Goal: Transaction & Acquisition: Purchase product/service

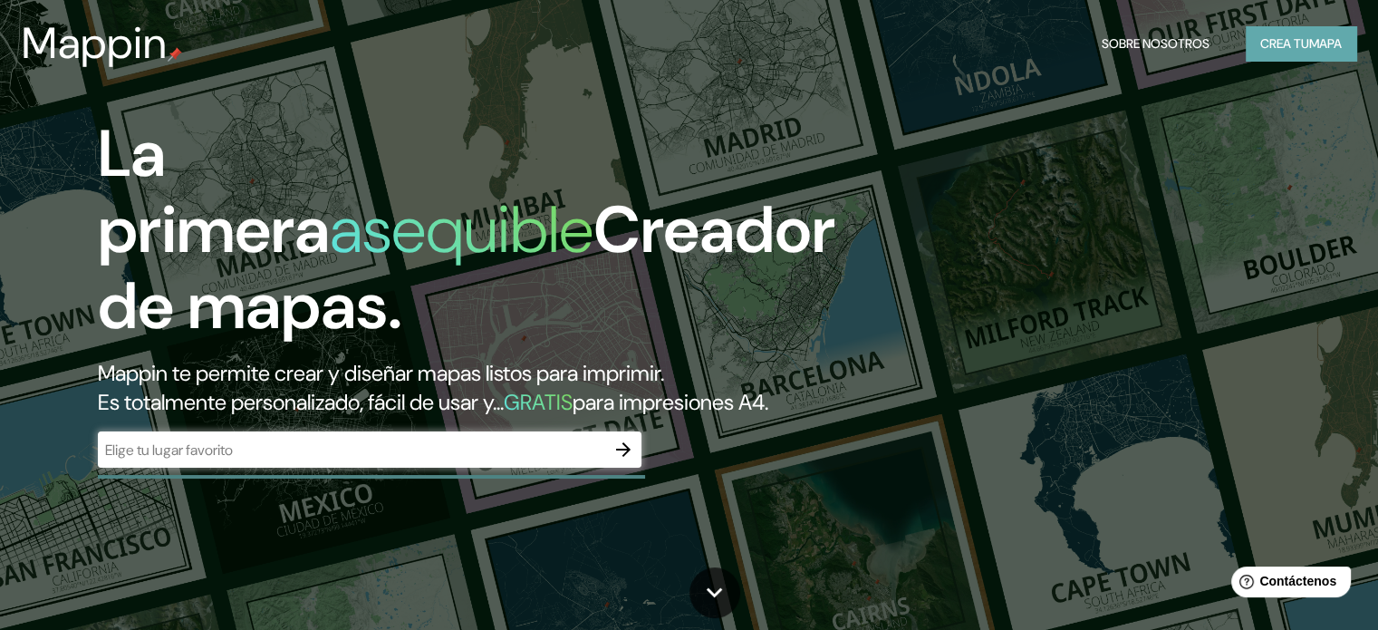
click at [1267, 53] on font "Crea tu" at bounding box center [1284, 44] width 49 height 24
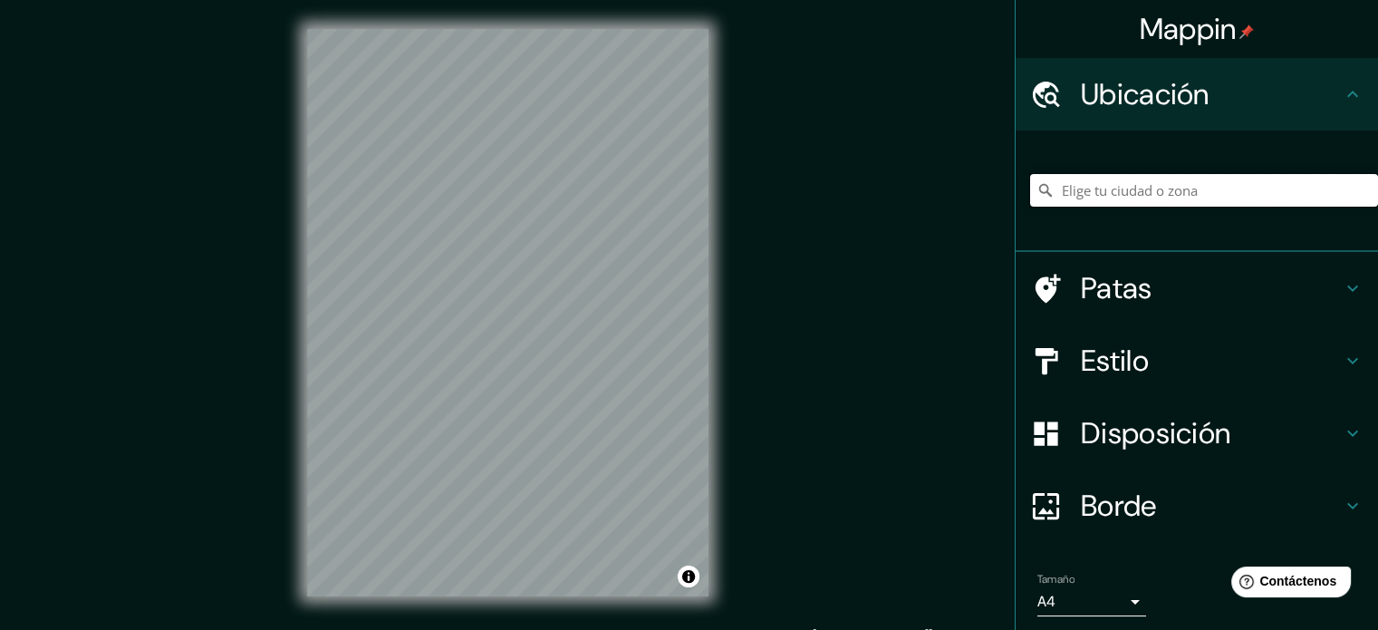
click at [1156, 184] on input "Elige tu ciudad o zona" at bounding box center [1204, 190] width 348 height 33
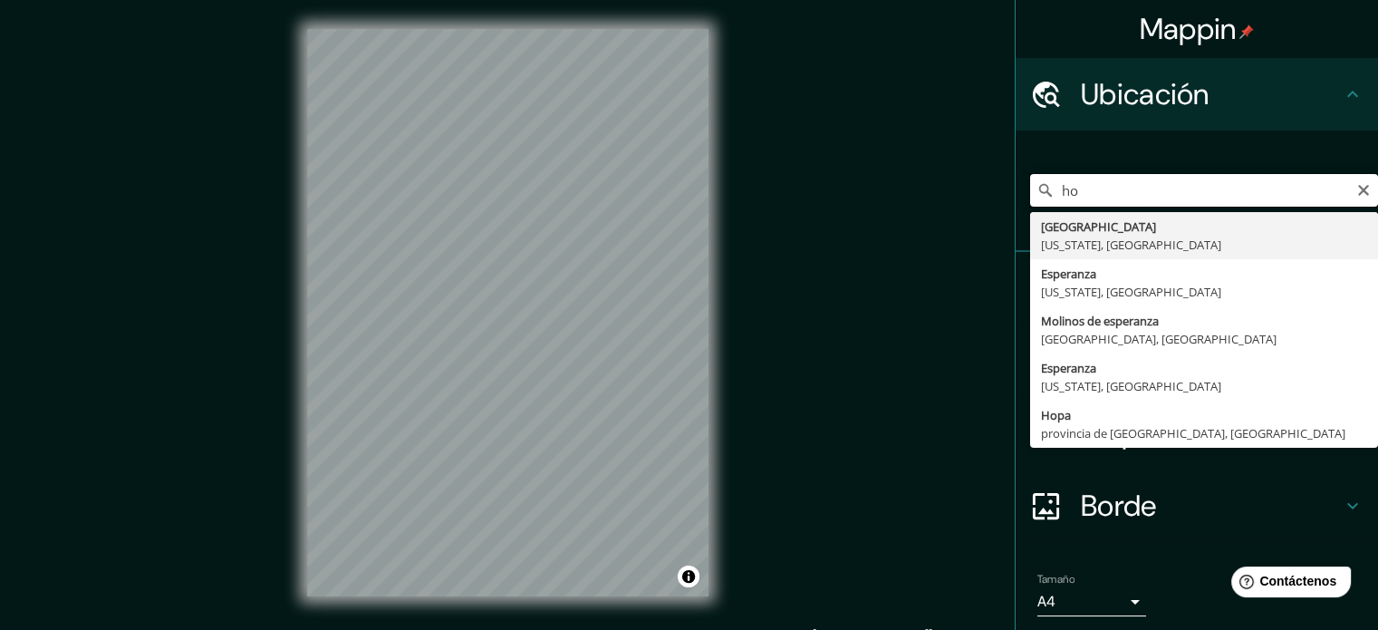
type input "h"
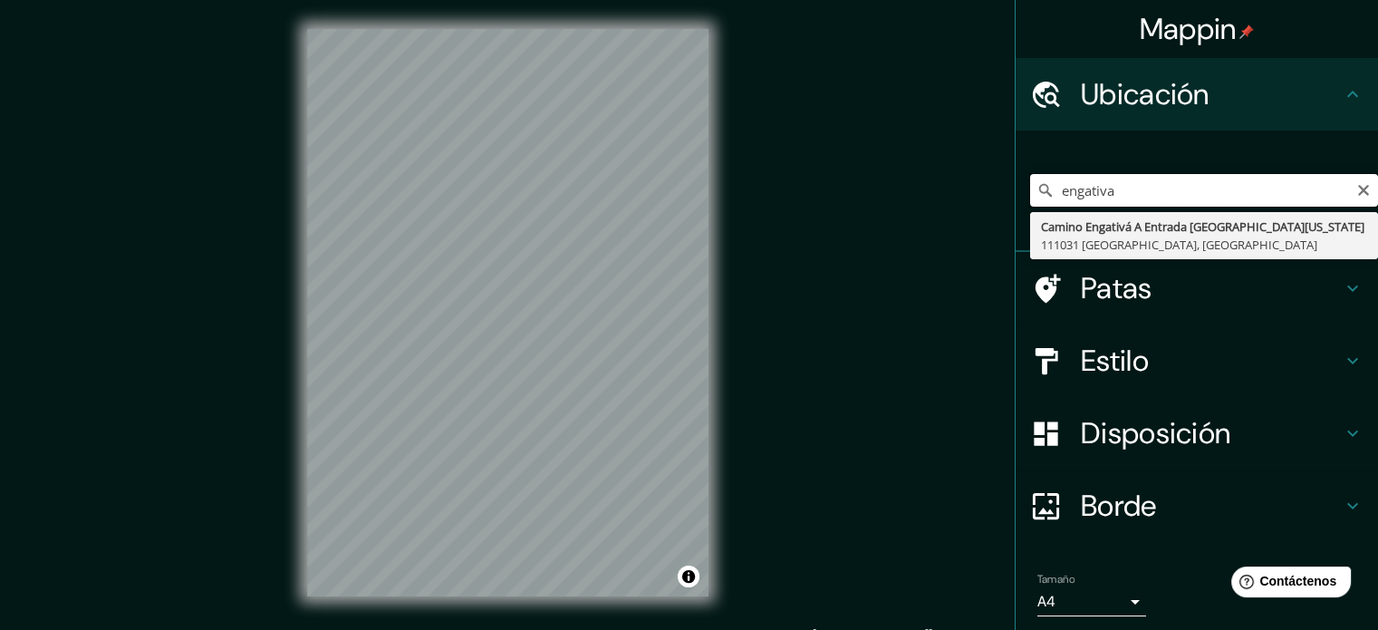
drag, startPoint x: 1144, startPoint y: 186, endPoint x: 998, endPoint y: 185, distance: 145.9
click at [1054, 186] on input "engativa" at bounding box center [1204, 190] width 348 height 33
click at [1179, 169] on div "engativa Camino Engativá A Entrada [GEOGRAPHIC_DATA][US_STATE], [GEOGRAPHIC_DAT…" at bounding box center [1204, 190] width 348 height 91
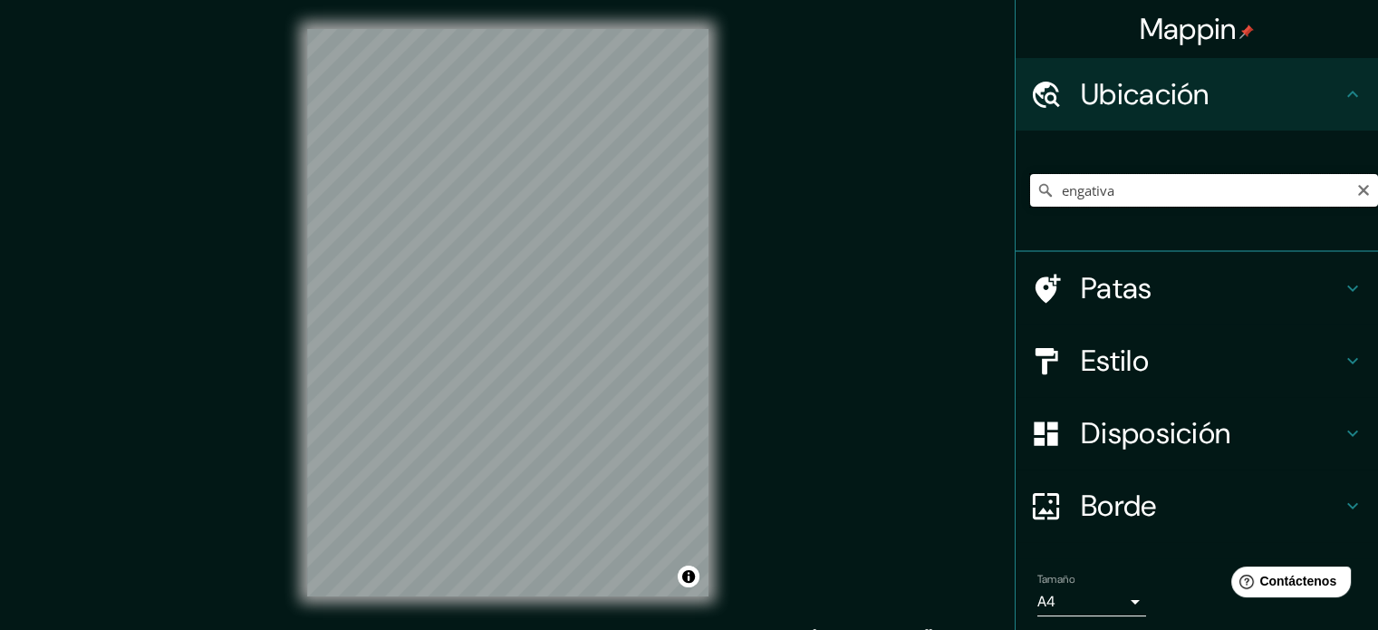
click at [1166, 190] on input "engativa" at bounding box center [1204, 190] width 348 height 33
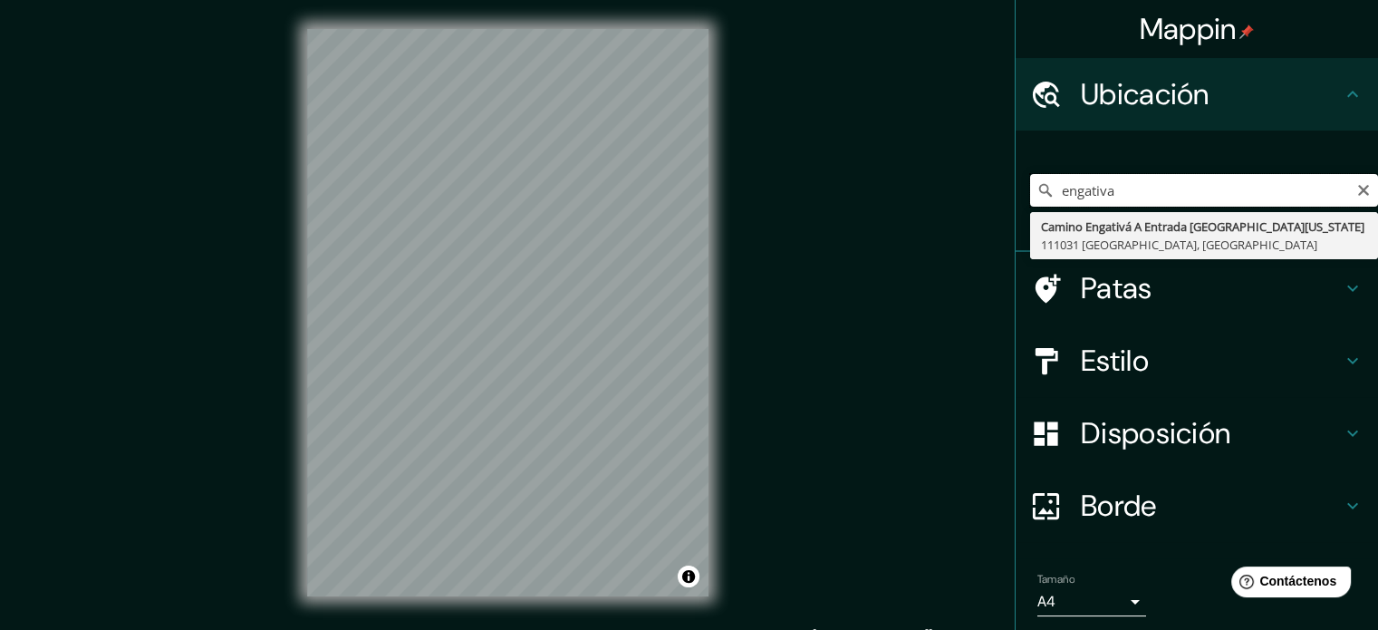
click at [1166, 190] on input "engativa" at bounding box center [1204, 190] width 348 height 33
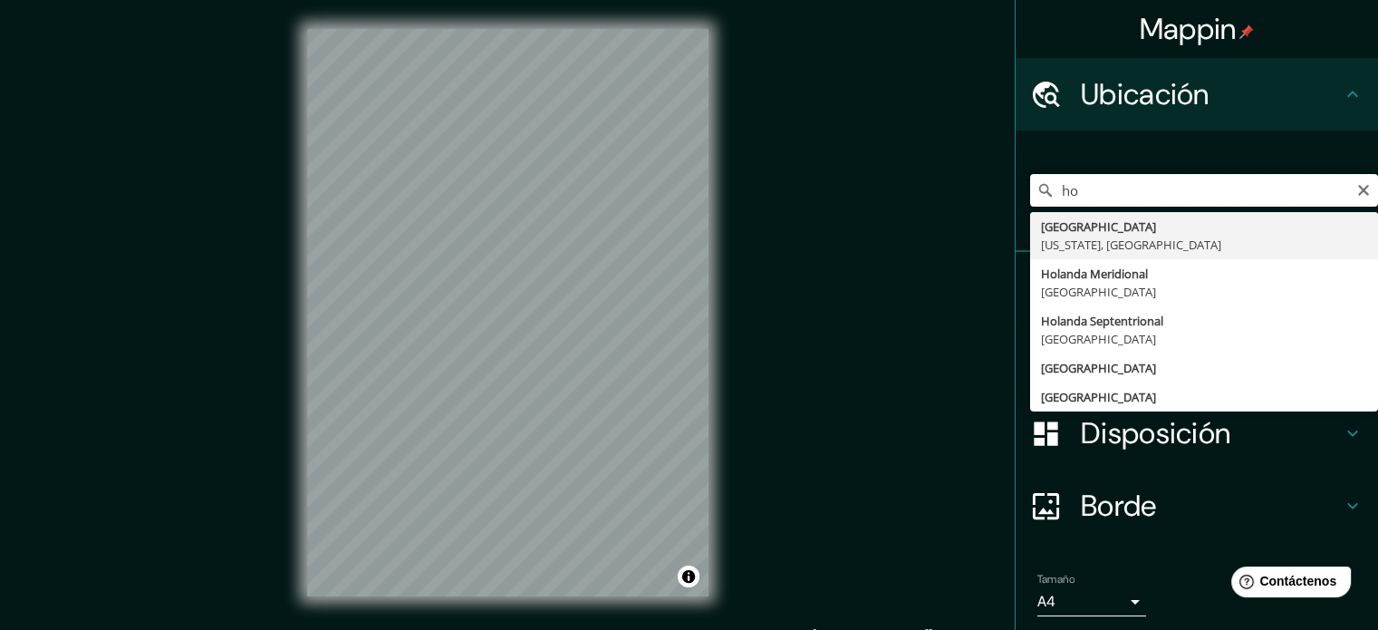
type input "h"
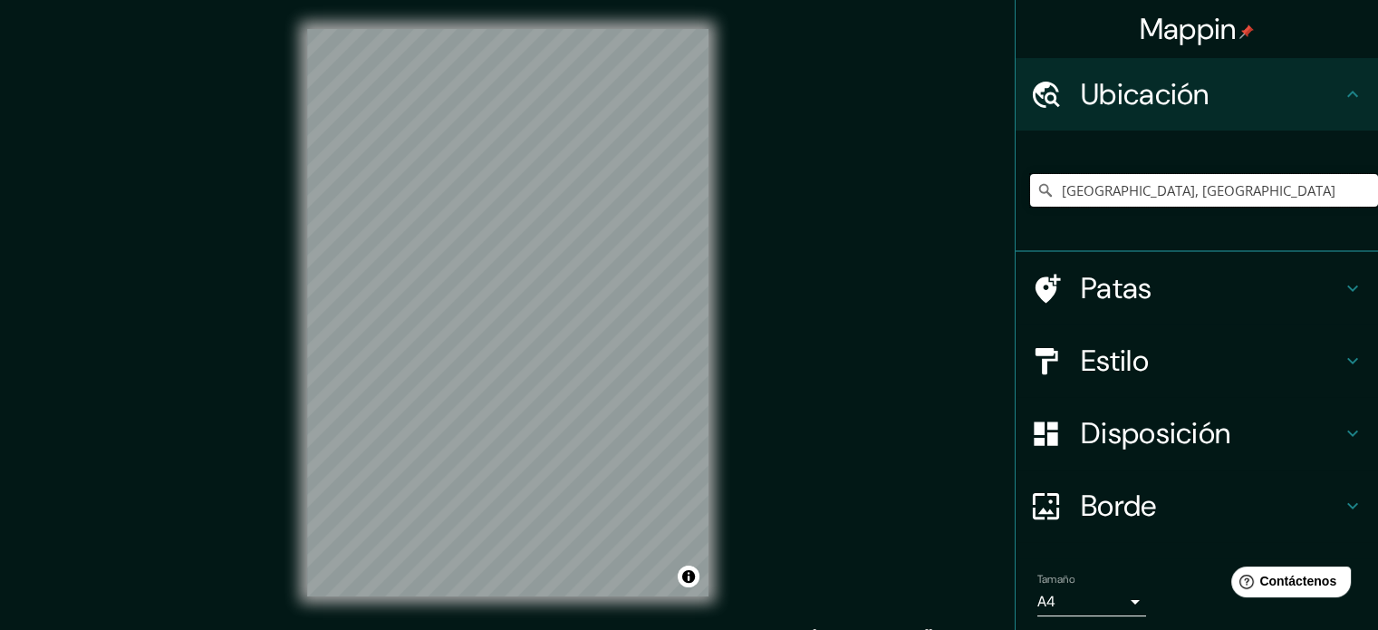
type input "[GEOGRAPHIC_DATA], [GEOGRAPHIC_DATA]"
click at [1152, 343] on h4 "Estilo" at bounding box center [1211, 360] width 261 height 36
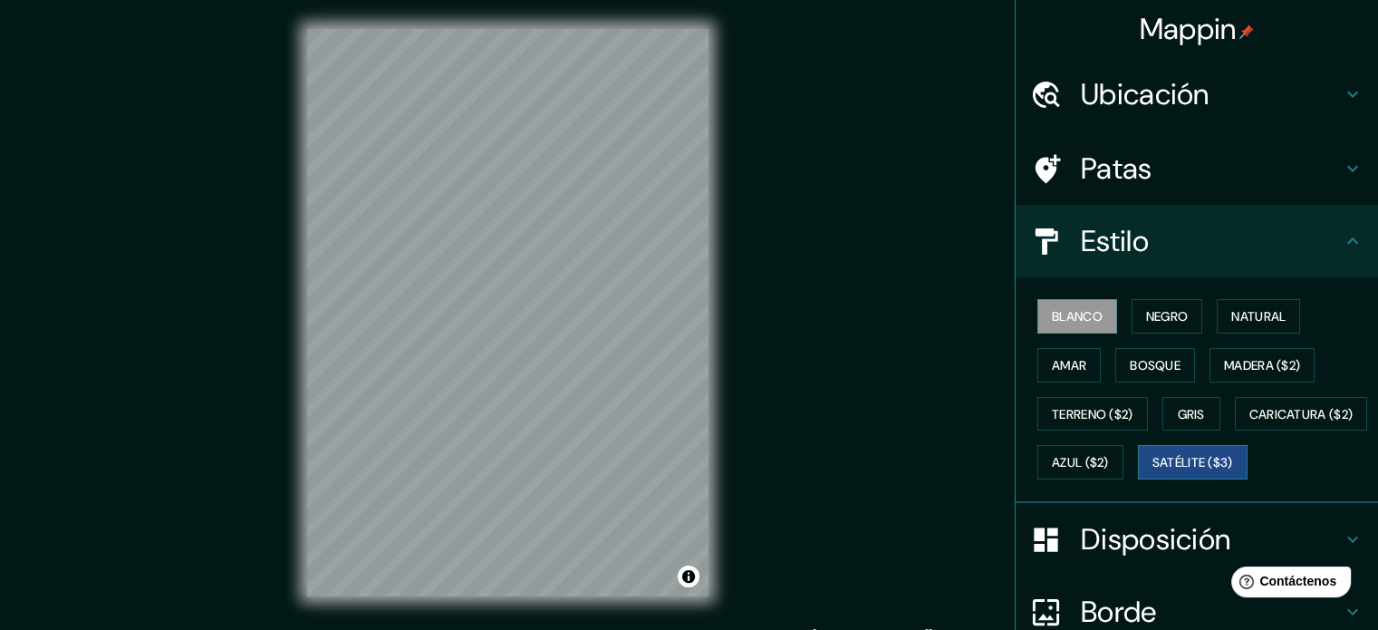
click at [1152, 471] on font "Satélite ($3)" at bounding box center [1192, 463] width 81 height 16
click at [1057, 315] on font "Blanco" at bounding box center [1077, 316] width 51 height 16
click at [1236, 313] on font "Natural" at bounding box center [1258, 316] width 54 height 16
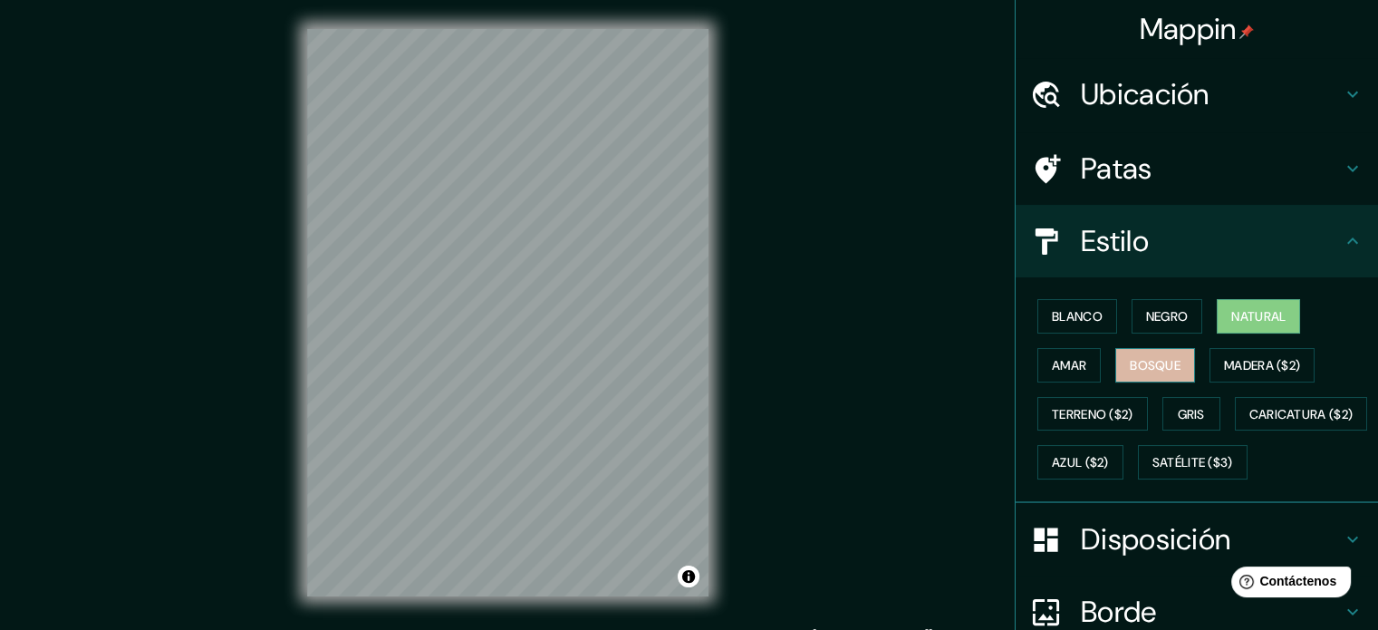
click at [1130, 361] on font "Bosque" at bounding box center [1155, 365] width 51 height 16
click at [1074, 364] on button "Amar" at bounding box center [1068, 365] width 63 height 34
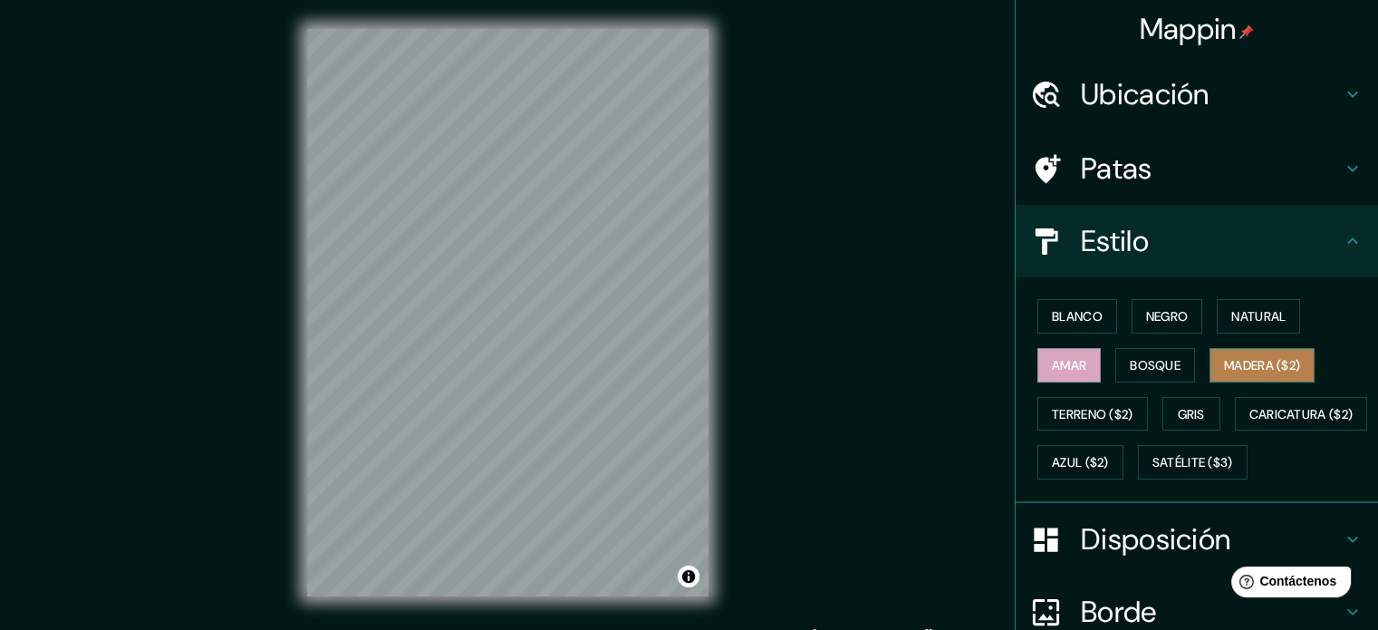
click at [1245, 364] on font "Madera ($2)" at bounding box center [1262, 365] width 76 height 16
click at [1069, 367] on font "Amar" at bounding box center [1069, 365] width 34 height 16
click at [1117, 409] on font "Terreno ($2)" at bounding box center [1093, 414] width 82 height 16
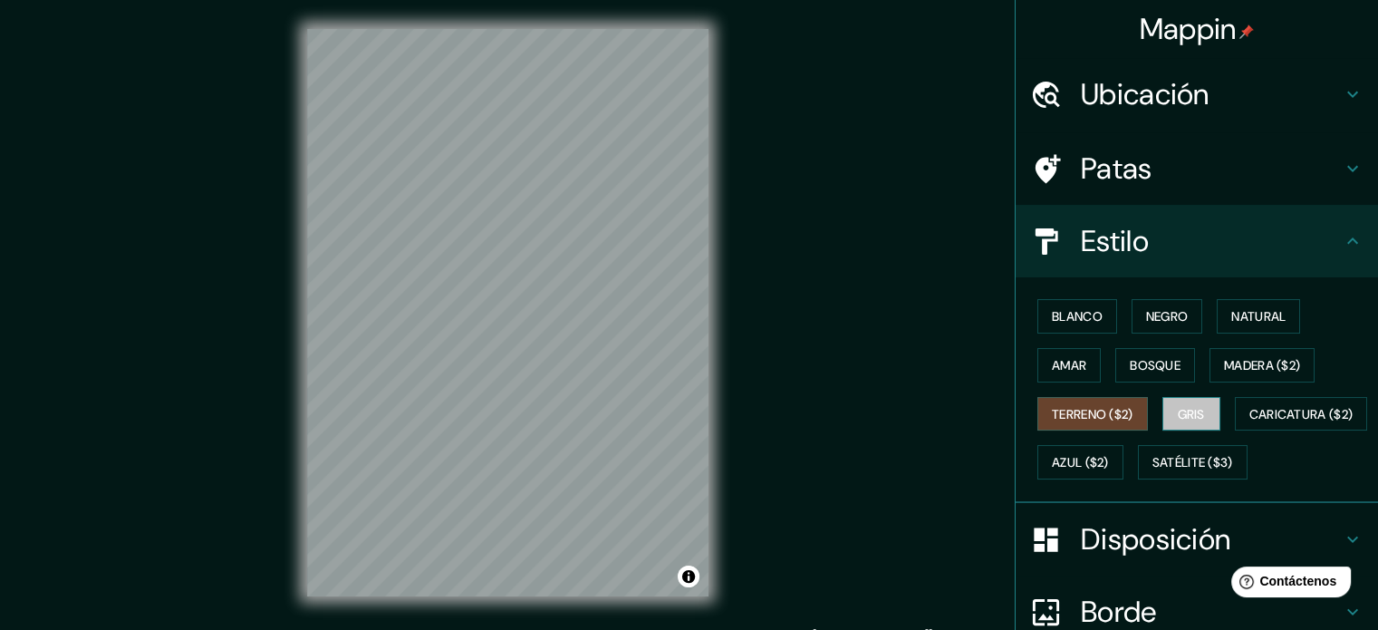
click at [1200, 409] on button "Gris" at bounding box center [1191, 414] width 58 height 34
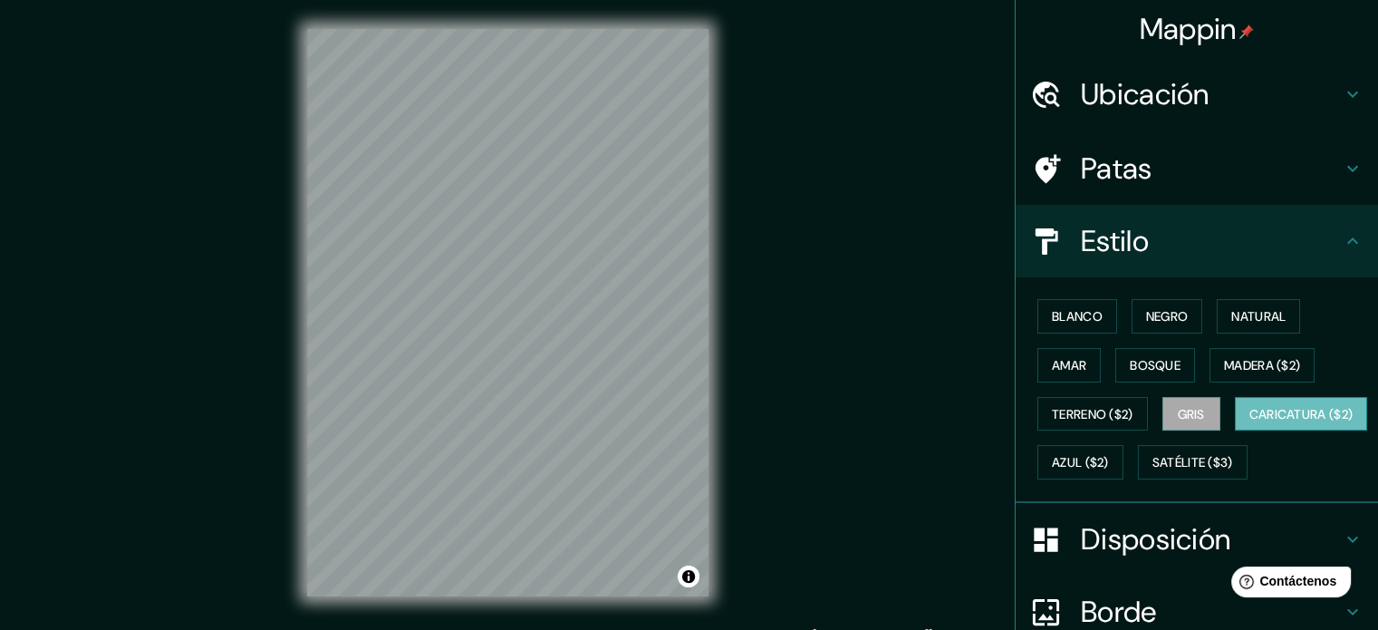
click at [1249, 422] on font "Caricatura ($2)" at bounding box center [1301, 414] width 104 height 16
click at [1109, 455] on font "Azul ($2)" at bounding box center [1080, 463] width 57 height 16
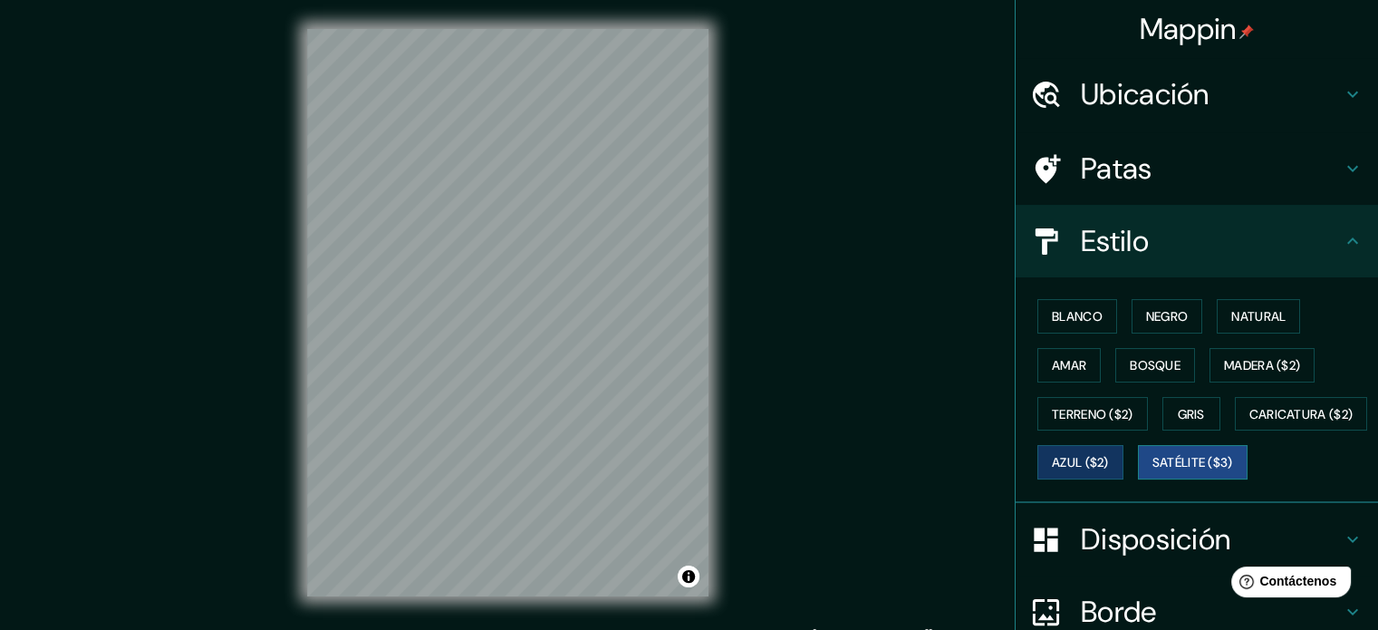
click at [1152, 471] on font "Satélite ($3)" at bounding box center [1192, 463] width 81 height 16
click at [1109, 461] on font "Azul ($2)" at bounding box center [1080, 463] width 57 height 16
click at [1070, 311] on font "Blanco" at bounding box center [1077, 316] width 51 height 16
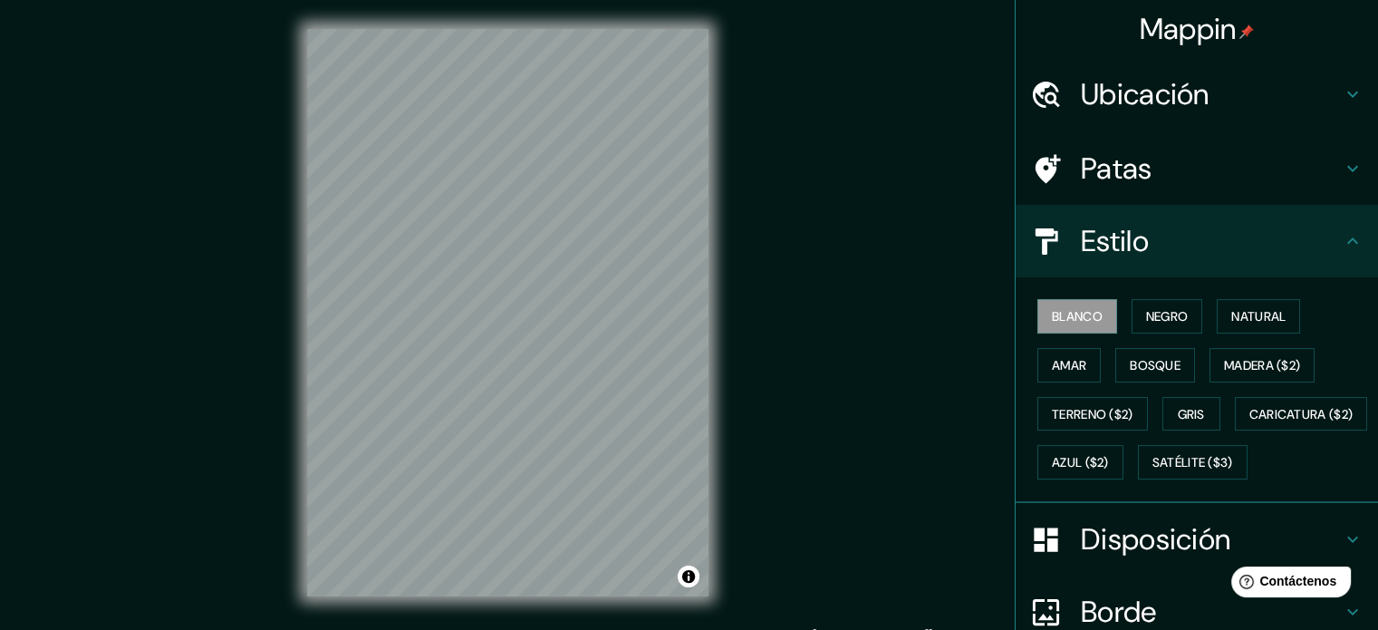
click at [1349, 239] on div "Estilo" at bounding box center [1197, 241] width 362 height 72
click at [1317, 242] on h4 "Estilo" at bounding box center [1211, 241] width 261 height 36
click at [1342, 234] on icon at bounding box center [1353, 241] width 22 height 22
click at [1342, 241] on icon at bounding box center [1353, 241] width 22 height 22
click at [1343, 180] on div "Patas" at bounding box center [1197, 168] width 362 height 72
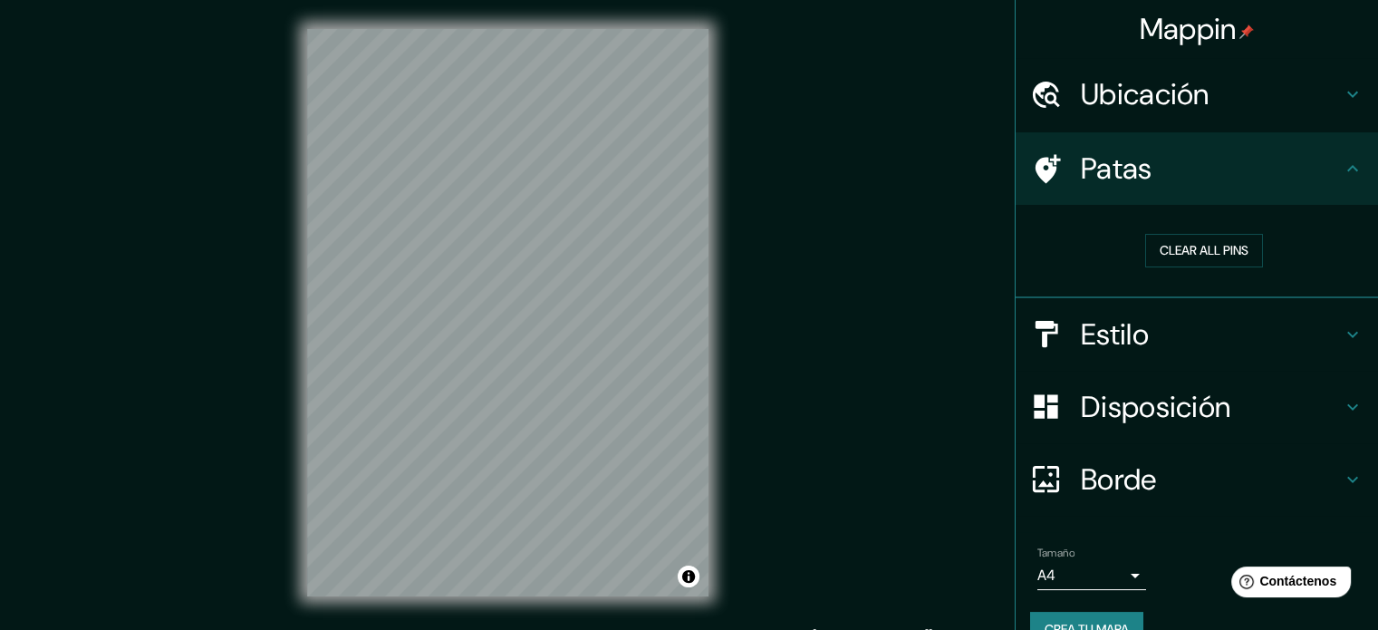
click at [1342, 168] on icon at bounding box center [1353, 169] width 22 height 22
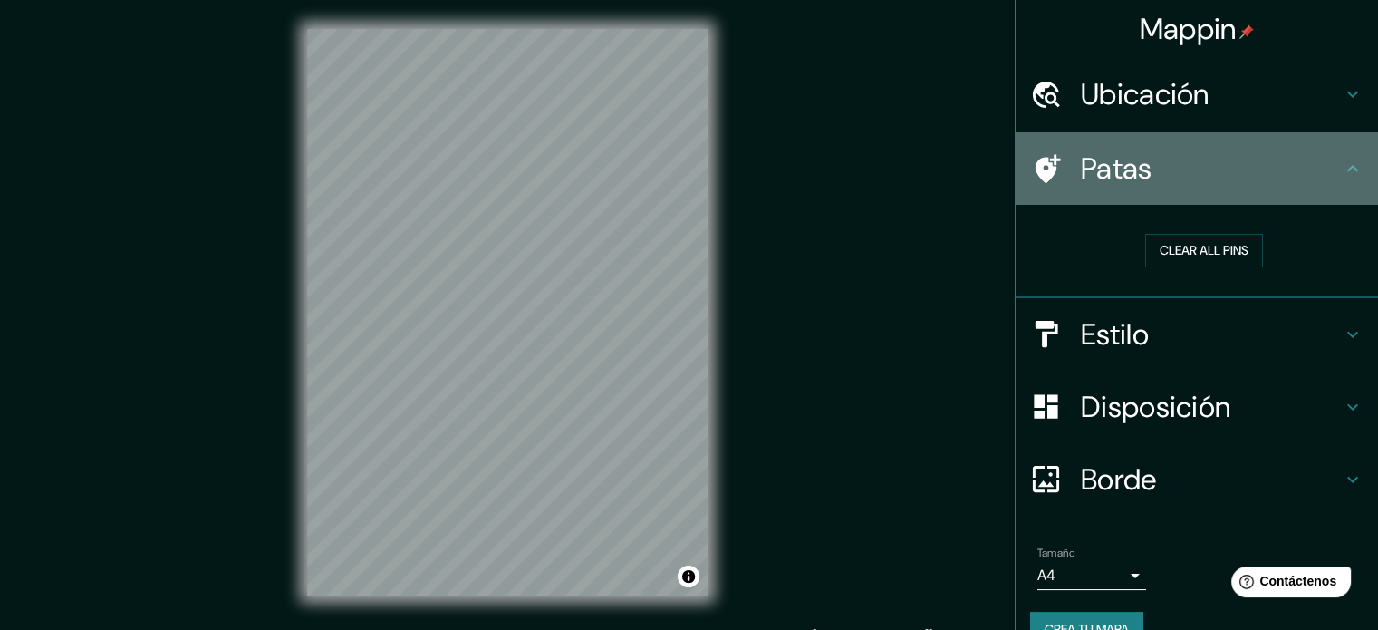
click at [1353, 155] on div "Patas" at bounding box center [1197, 168] width 362 height 72
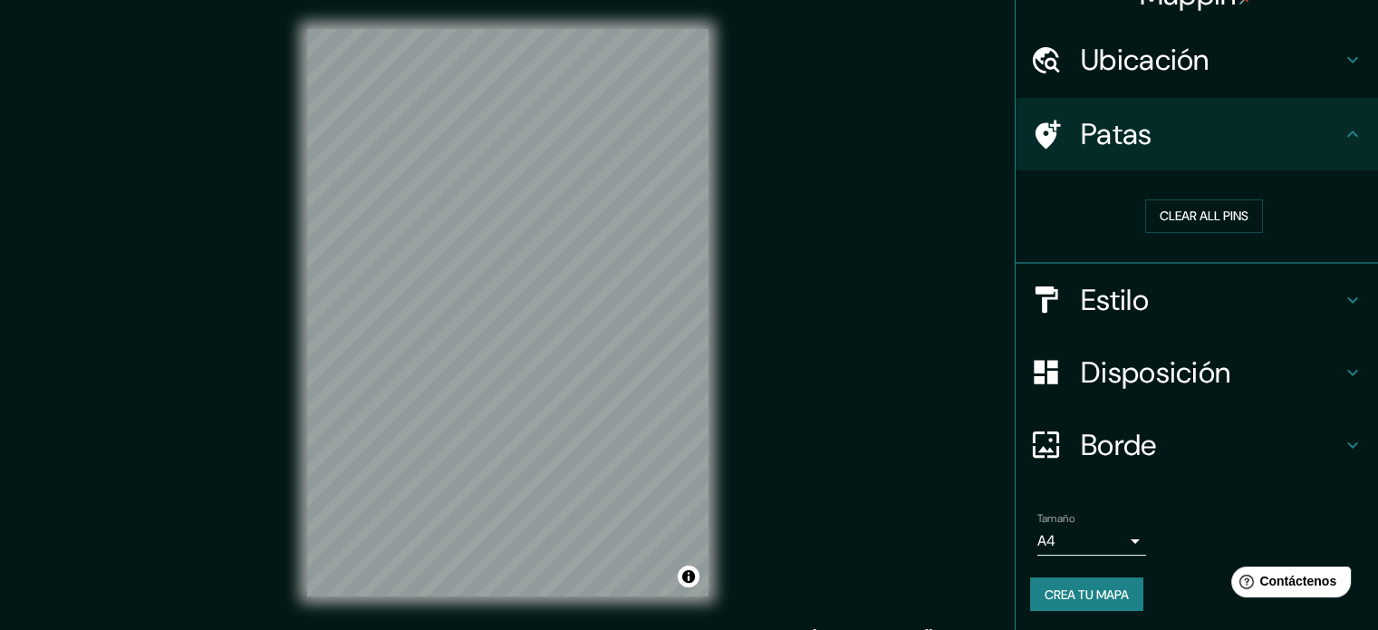
scroll to position [35, 0]
click at [1342, 366] on icon at bounding box center [1353, 372] width 22 height 22
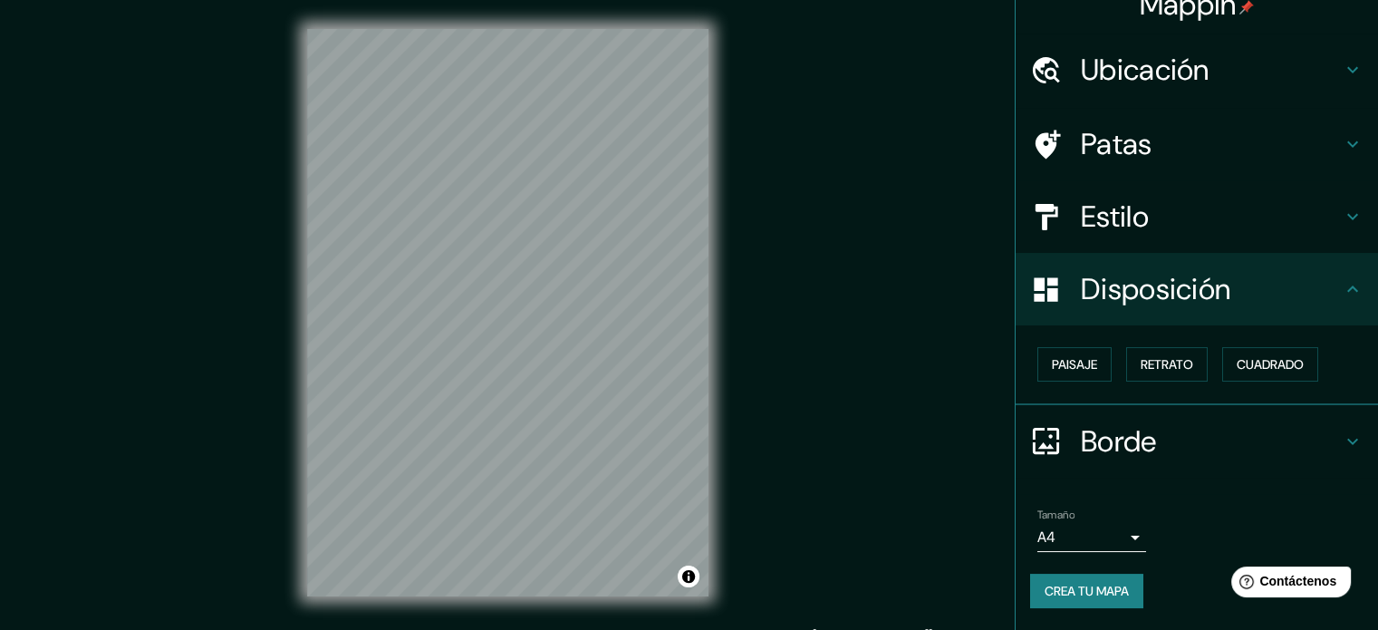
scroll to position [22, 0]
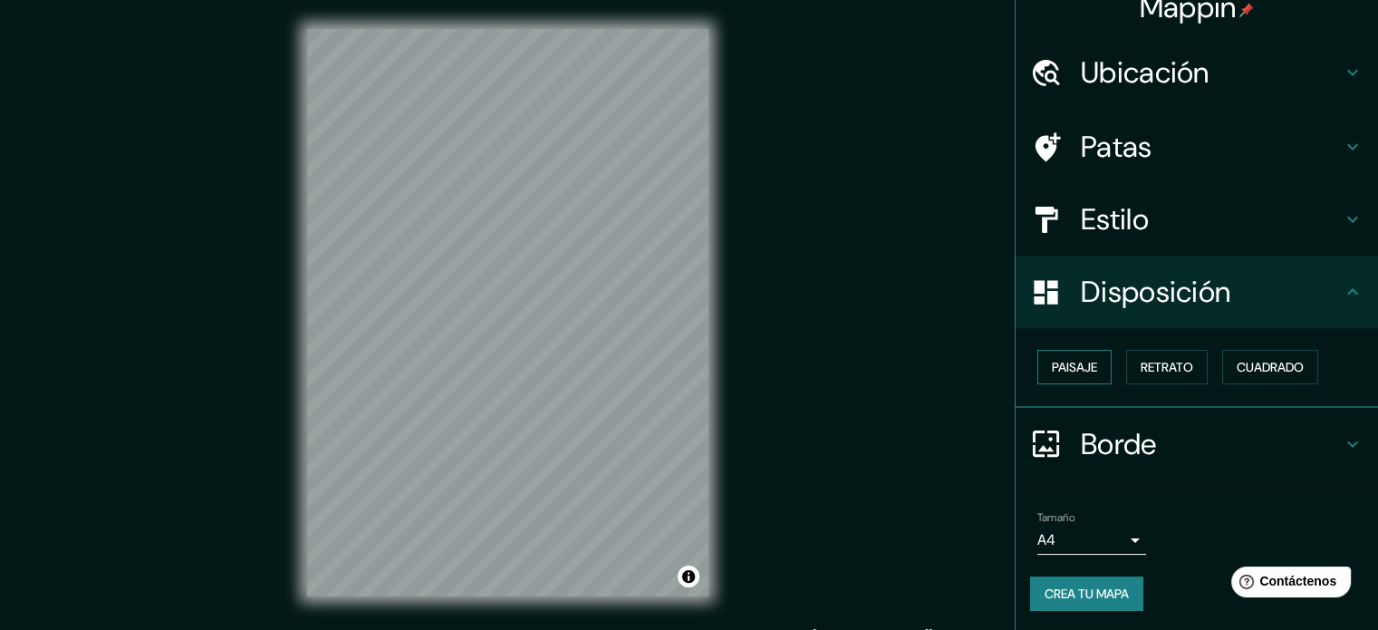
click at [1052, 369] on font "Paisaje" at bounding box center [1074, 367] width 45 height 16
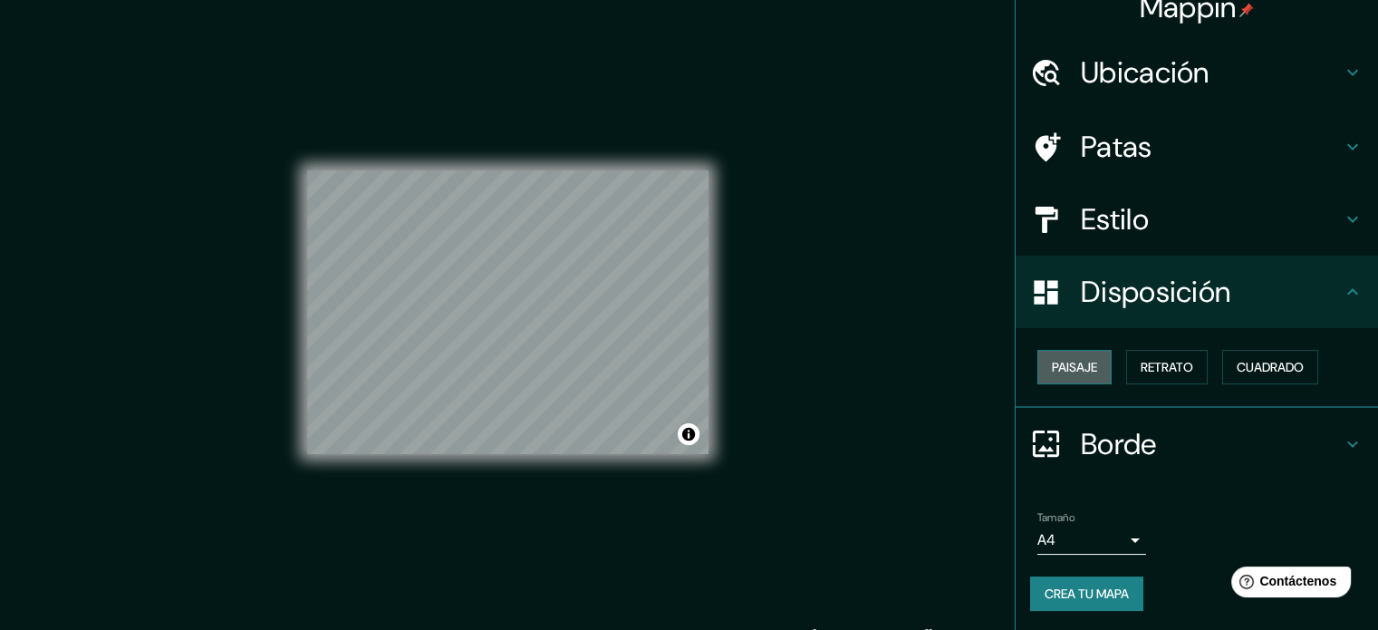
click at [1052, 368] on font "Paisaje" at bounding box center [1074, 367] width 45 height 16
click at [1153, 359] on font "Retrato" at bounding box center [1167, 367] width 53 height 16
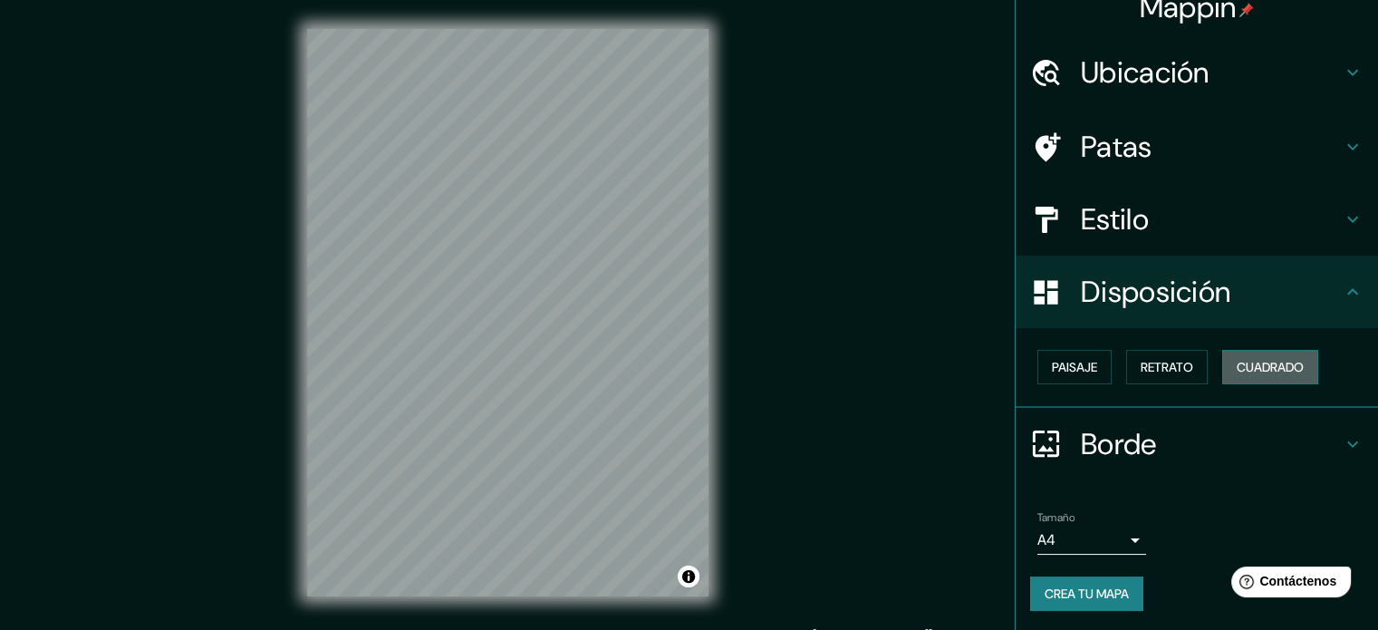
click at [1252, 361] on font "Cuadrado" at bounding box center [1270, 367] width 67 height 16
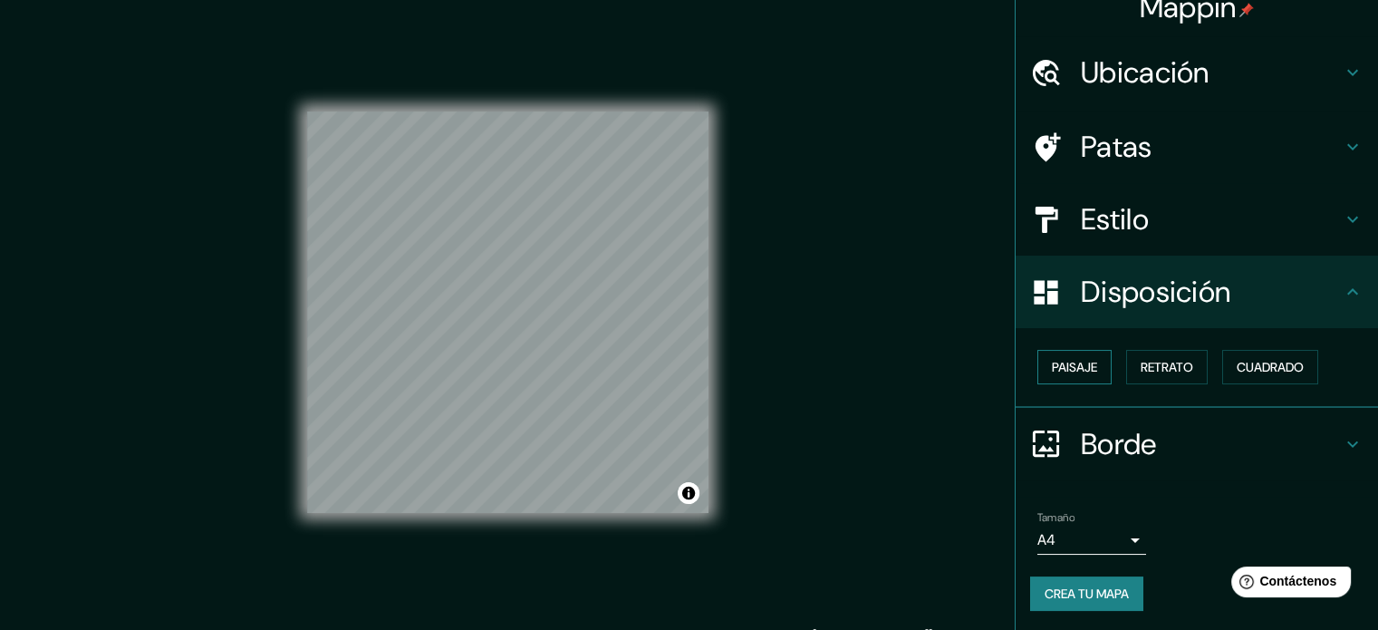
click at [1102, 356] on div "Paisaje Retrato Cuadrado" at bounding box center [1204, 366] width 348 height 49
click at [1059, 356] on font "Paisaje" at bounding box center [1074, 367] width 45 height 24
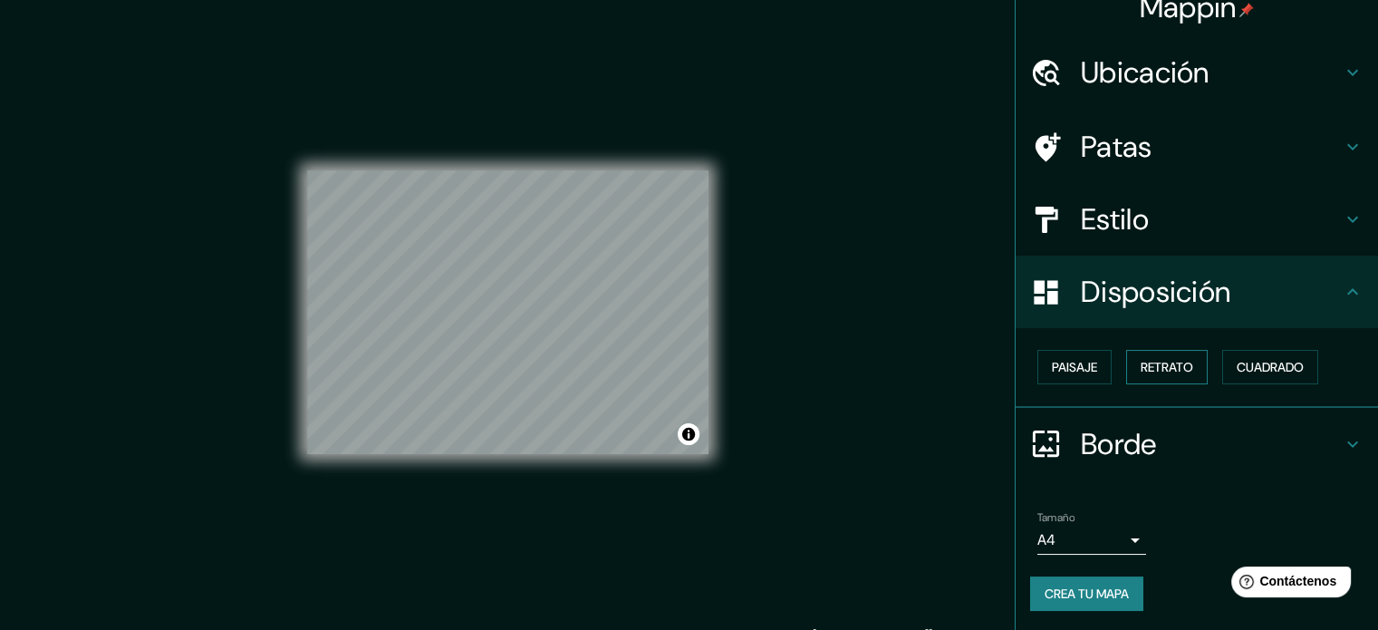
click at [1181, 355] on font "Retrato" at bounding box center [1167, 367] width 53 height 24
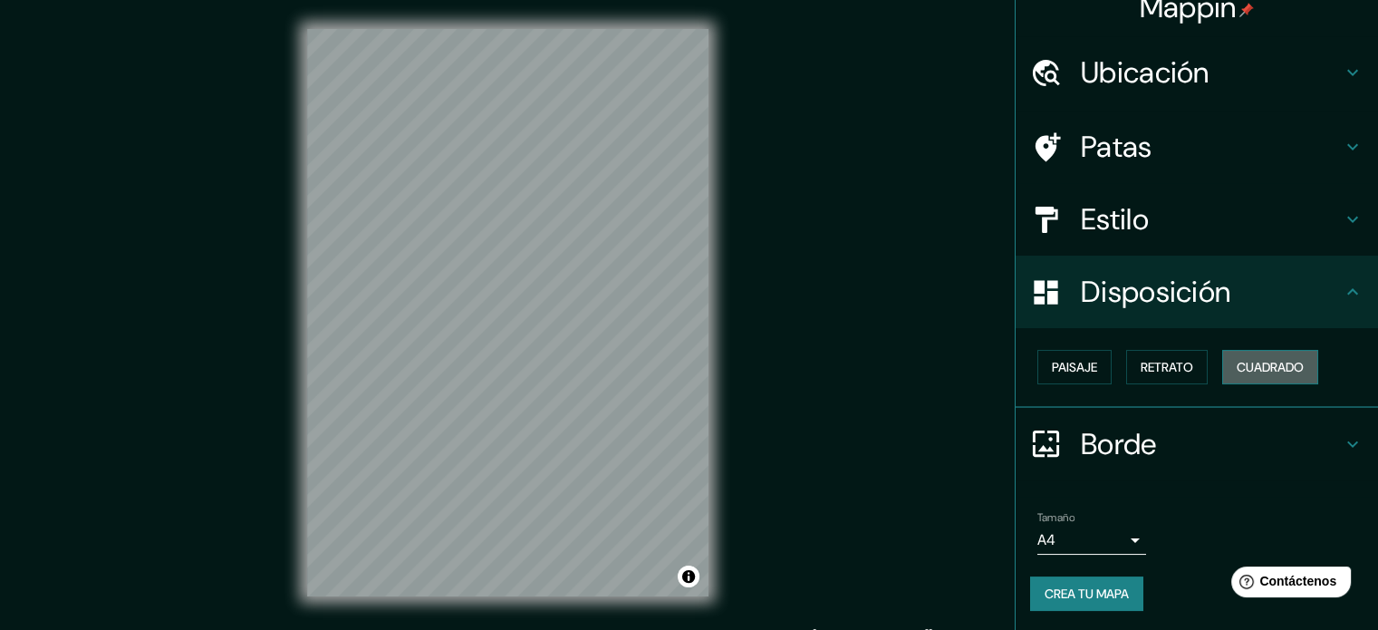
click at [1222, 351] on button "Cuadrado" at bounding box center [1270, 367] width 96 height 34
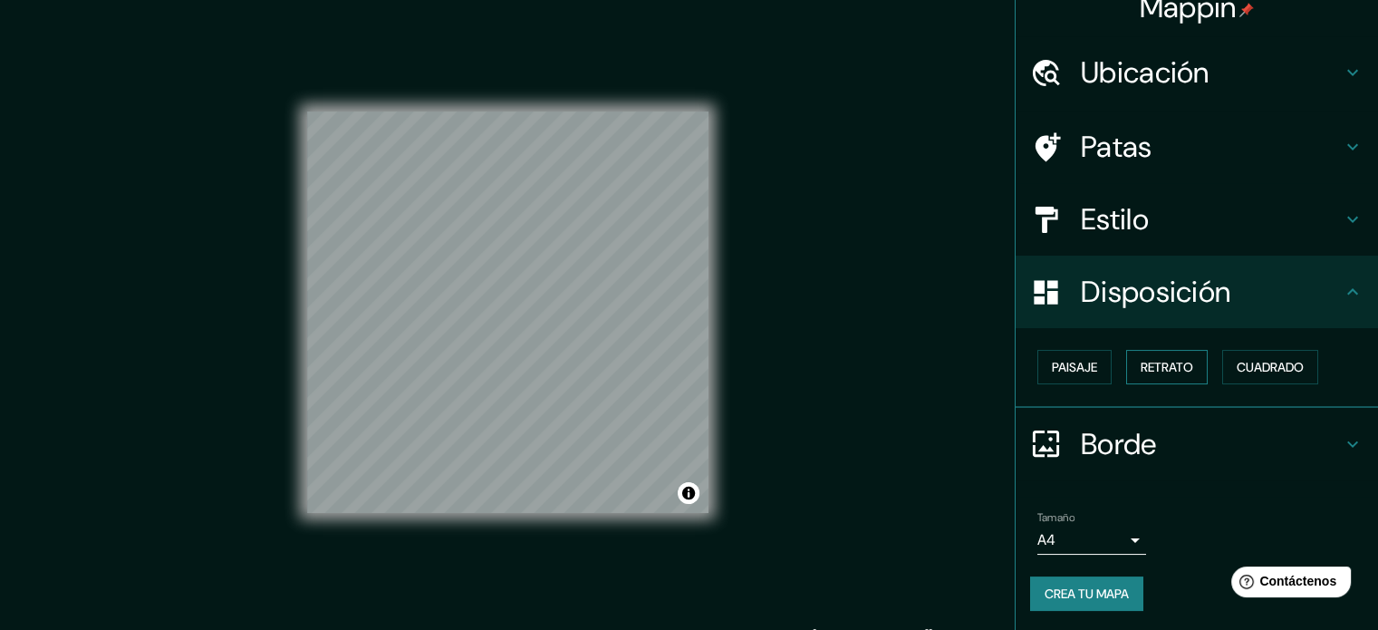
click at [1157, 351] on button "Retrato" at bounding box center [1167, 367] width 82 height 34
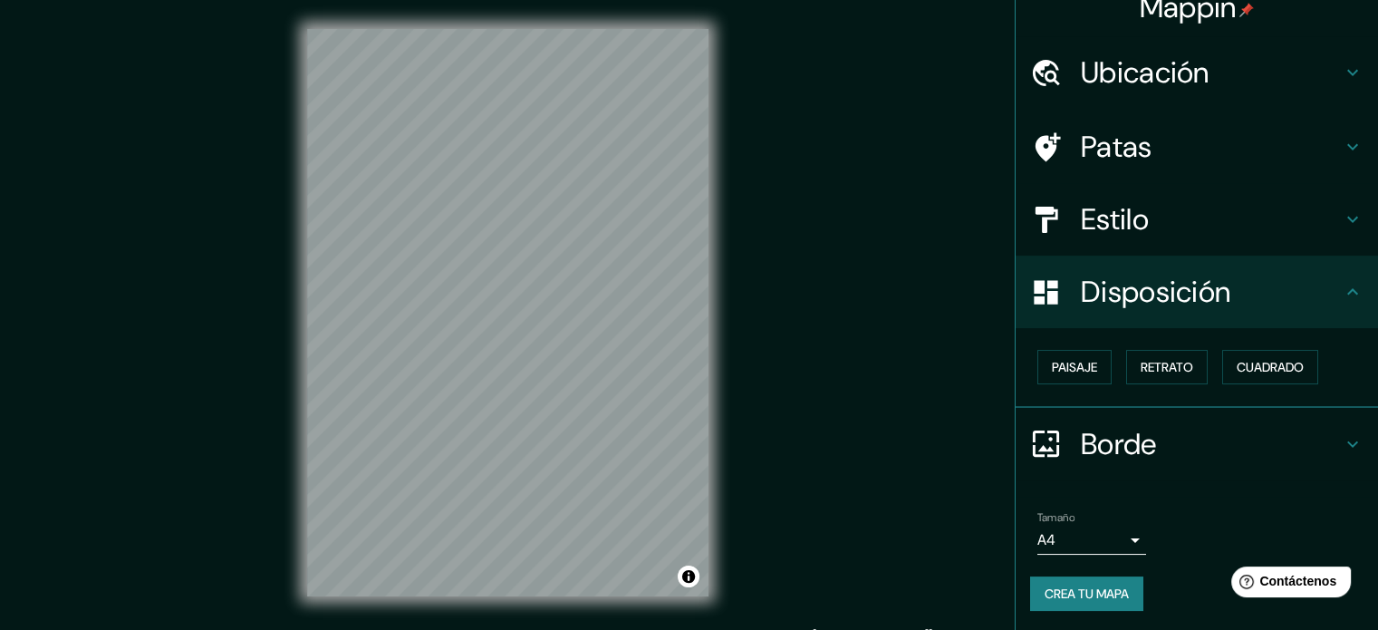
click at [1343, 288] on icon at bounding box center [1353, 292] width 22 height 22
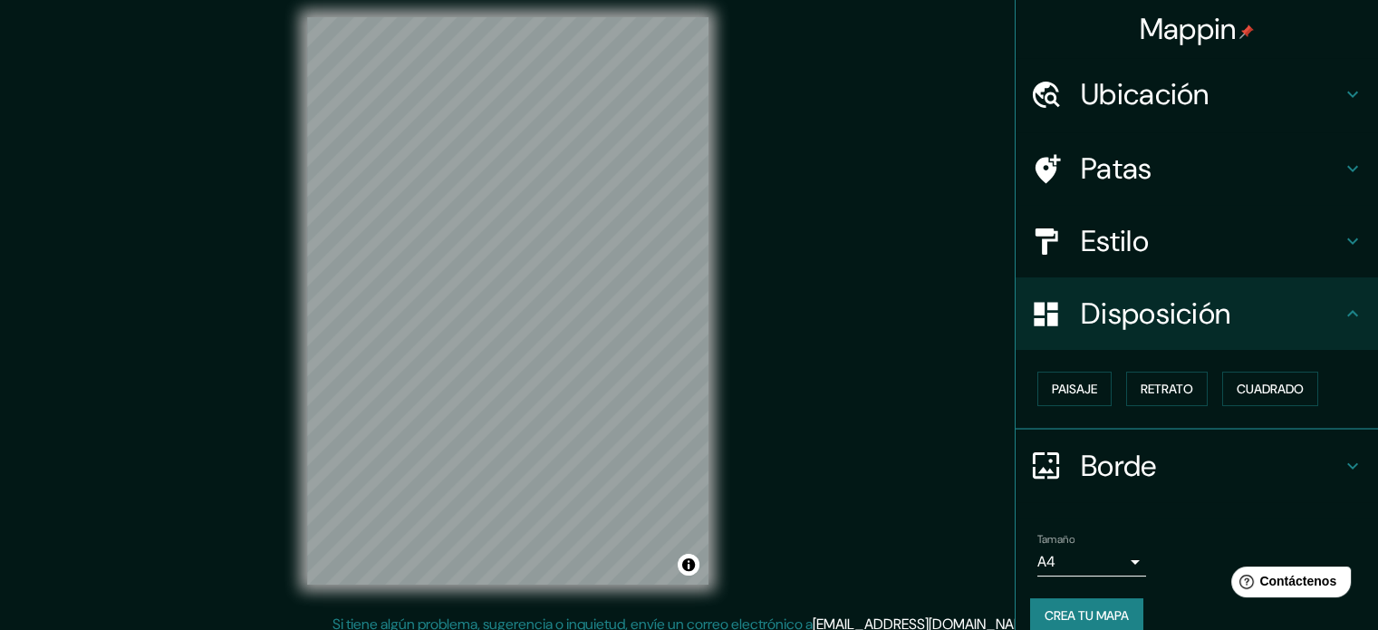
scroll to position [0, 0]
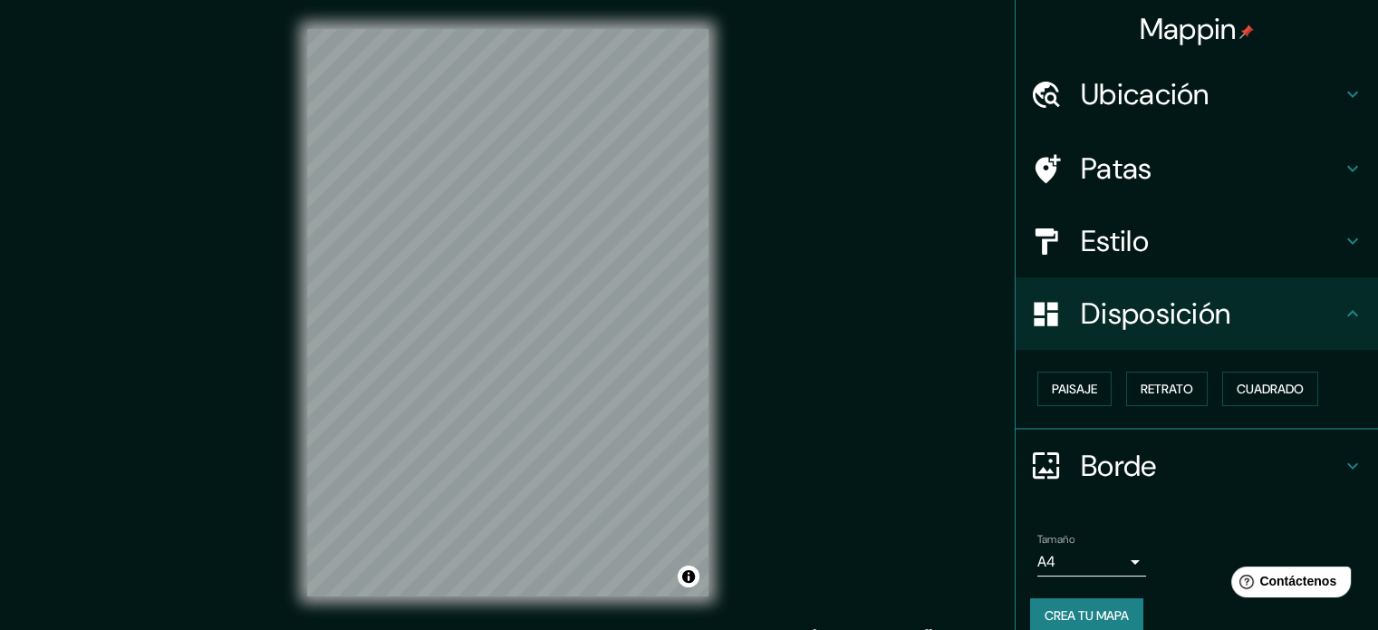
click at [1247, 85] on h4 "Ubicación" at bounding box center [1211, 94] width 261 height 36
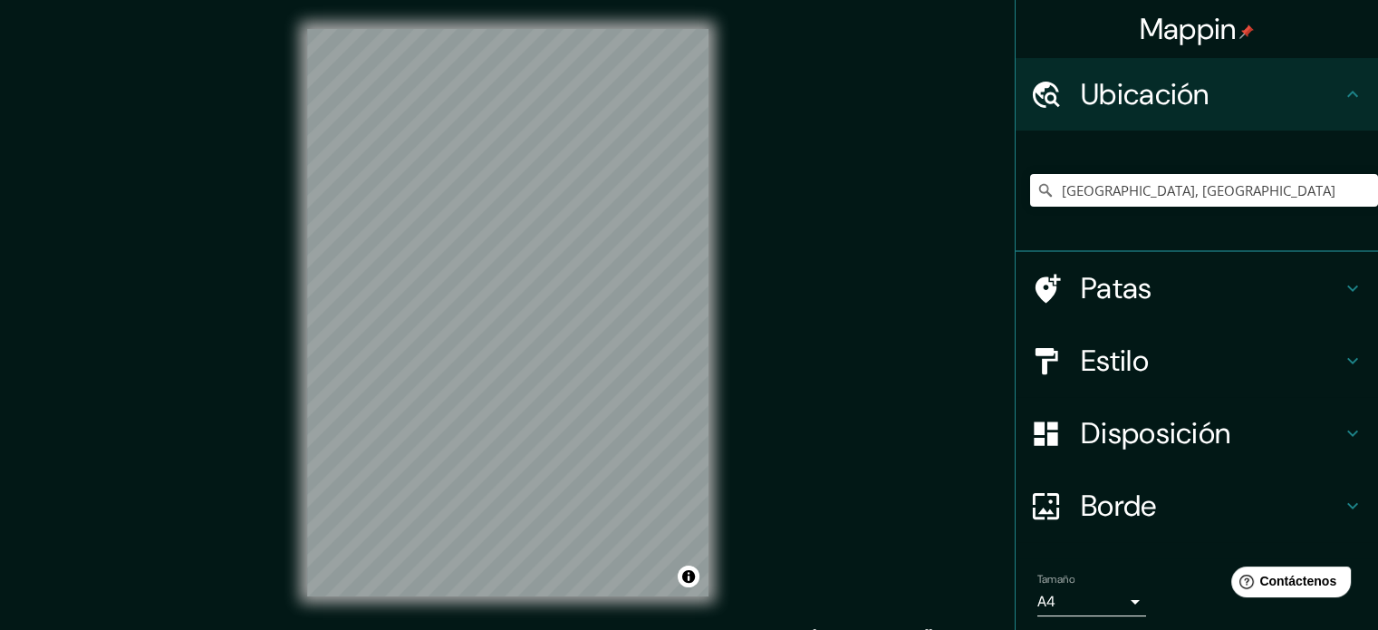
click at [1305, 90] on h4 "Ubicación" at bounding box center [1211, 94] width 261 height 36
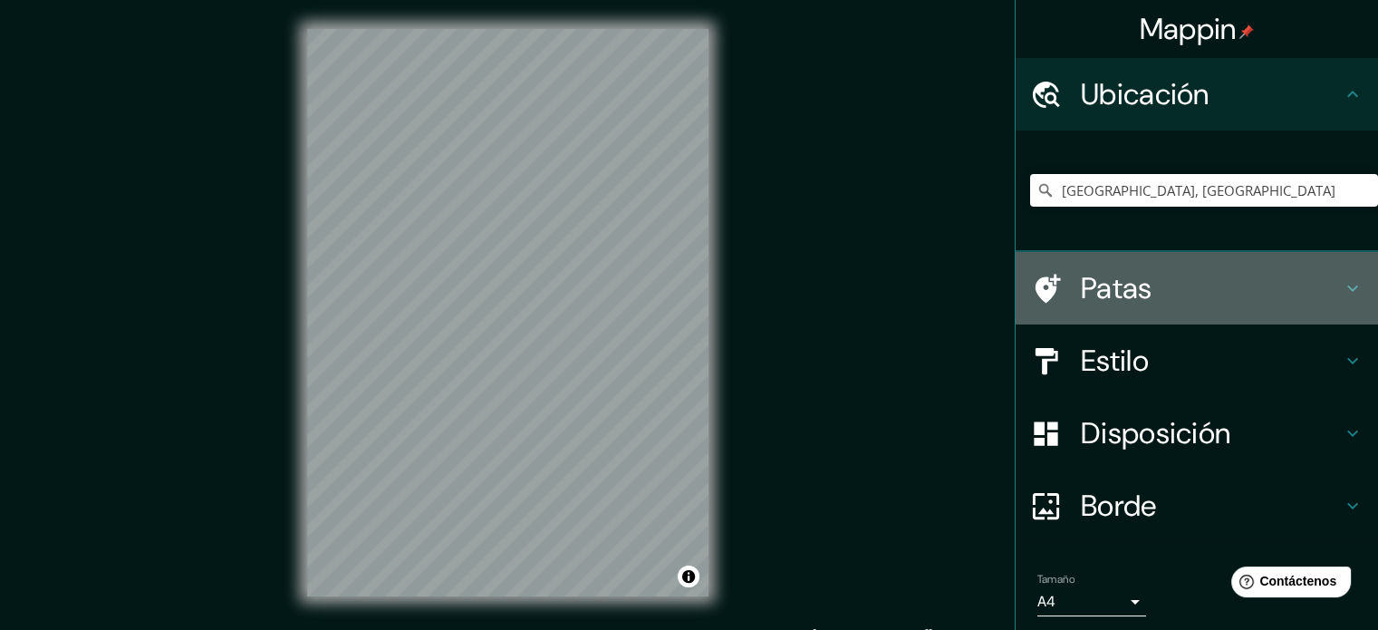
click at [1342, 294] on icon at bounding box center [1353, 288] width 22 height 22
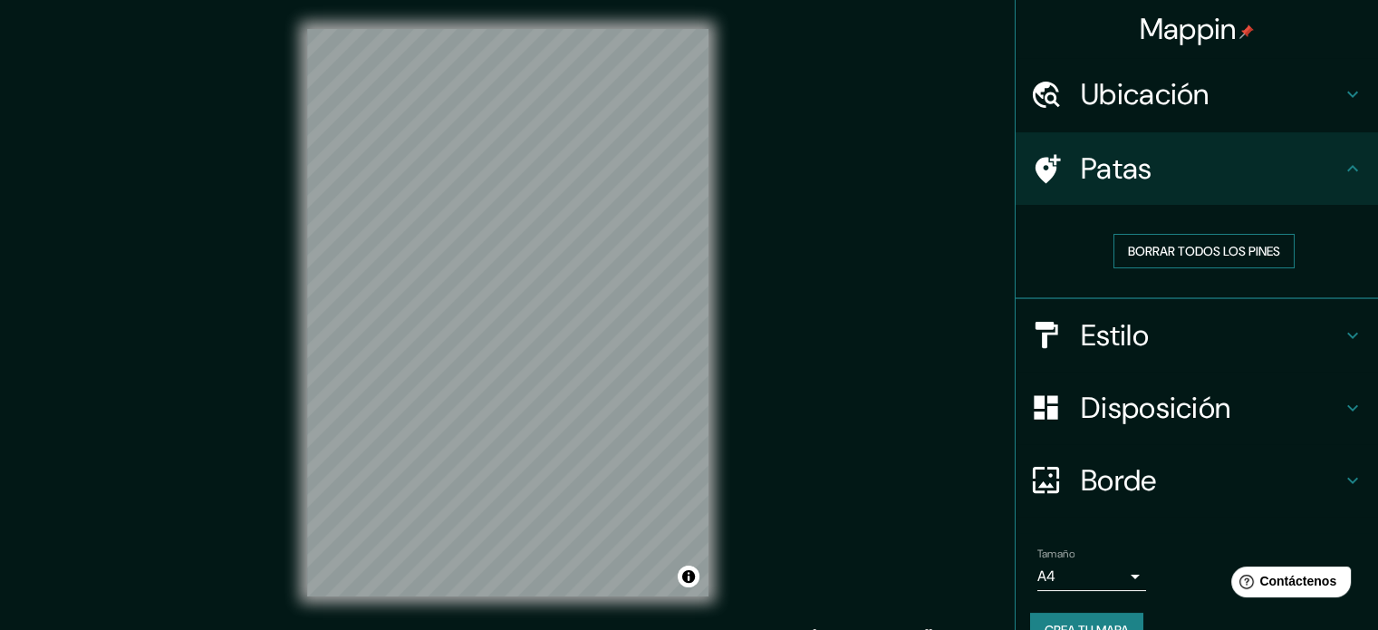
click at [1212, 253] on font "Borrar todos los pines" at bounding box center [1204, 251] width 152 height 16
click at [1342, 325] on icon at bounding box center [1353, 335] width 22 height 22
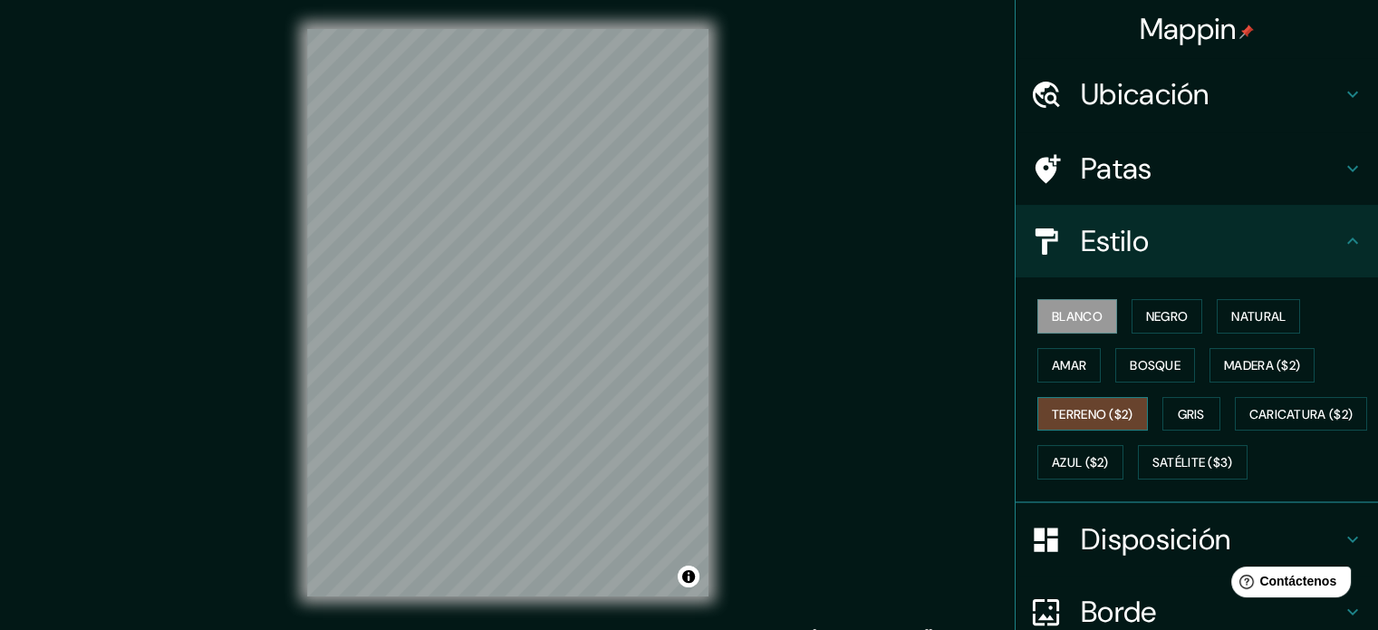
click at [1087, 414] on font "Terreno ($2)" at bounding box center [1093, 414] width 82 height 16
click at [1052, 370] on font "Amar" at bounding box center [1069, 365] width 34 height 16
